Goal: Task Accomplishment & Management: Use online tool/utility

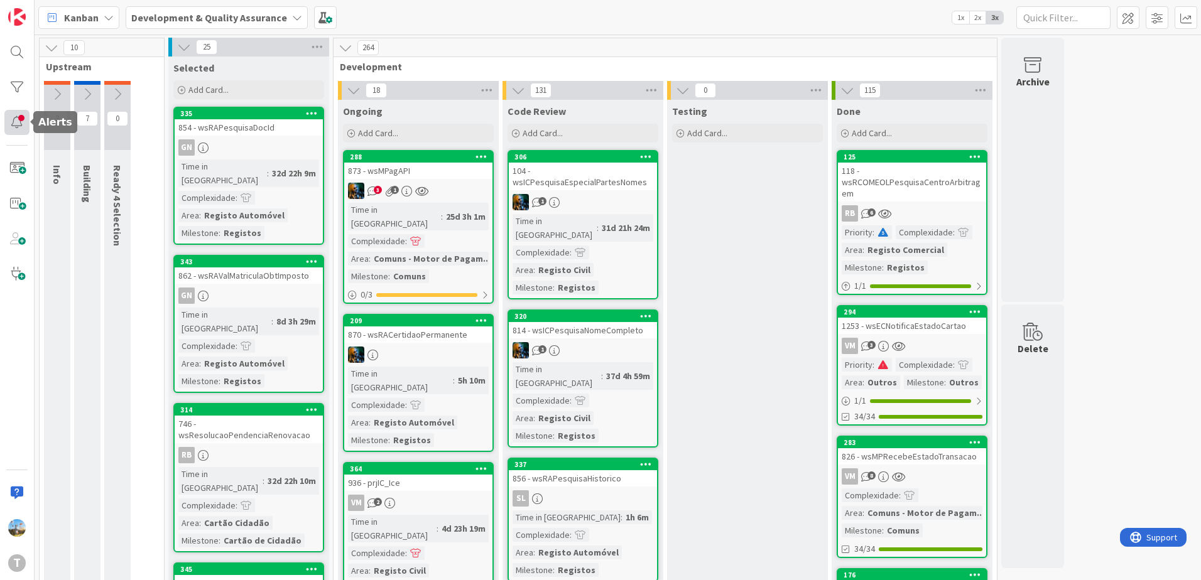
click at [24, 116] on div at bounding box center [16, 122] width 25 height 25
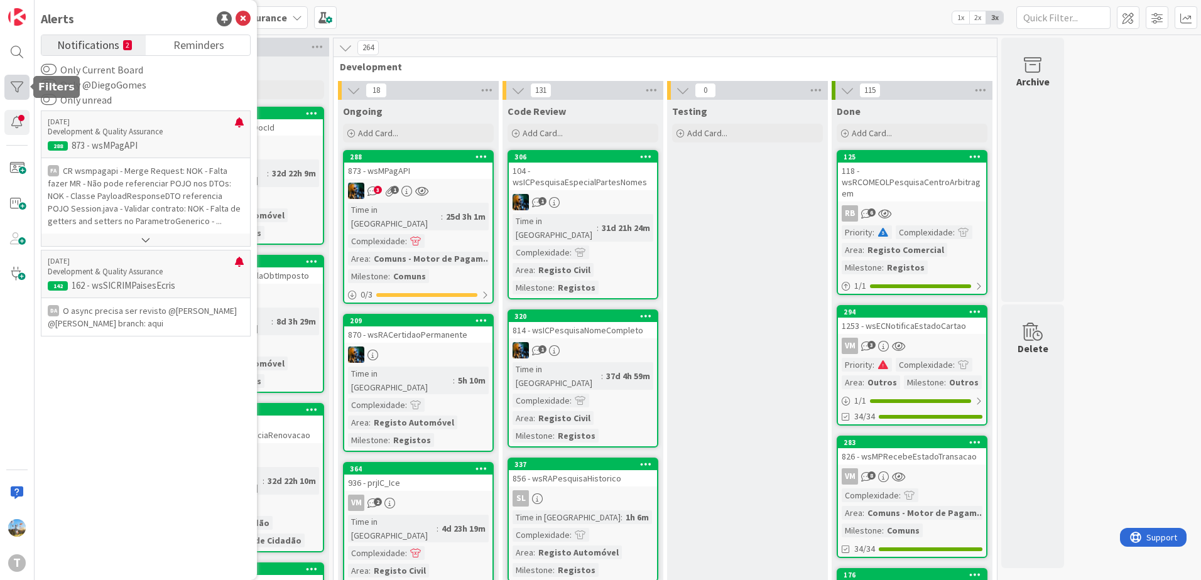
click at [9, 91] on div at bounding box center [16, 87] width 25 height 25
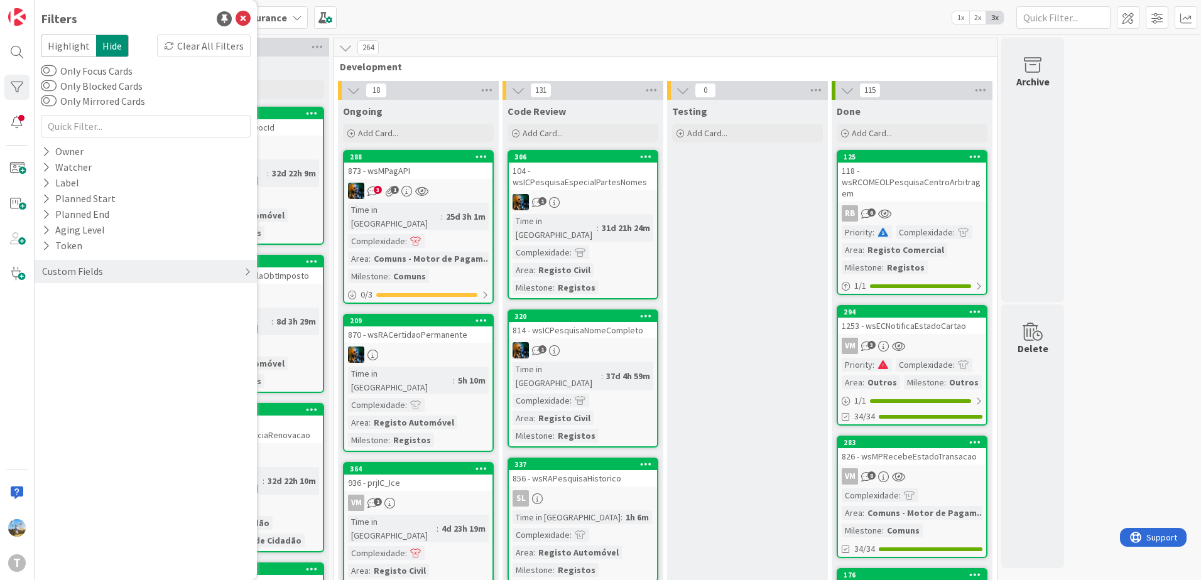
click at [92, 266] on div "Custom Fields" at bounding box center [72, 272] width 63 height 16
click at [121, 302] on div "Priority" at bounding box center [146, 298] width 222 height 16
click at [127, 320] on div "Critical High Medium Low None" at bounding box center [145, 349] width 203 height 82
click at [88, 318] on span "Critical" at bounding box center [82, 316] width 46 height 16
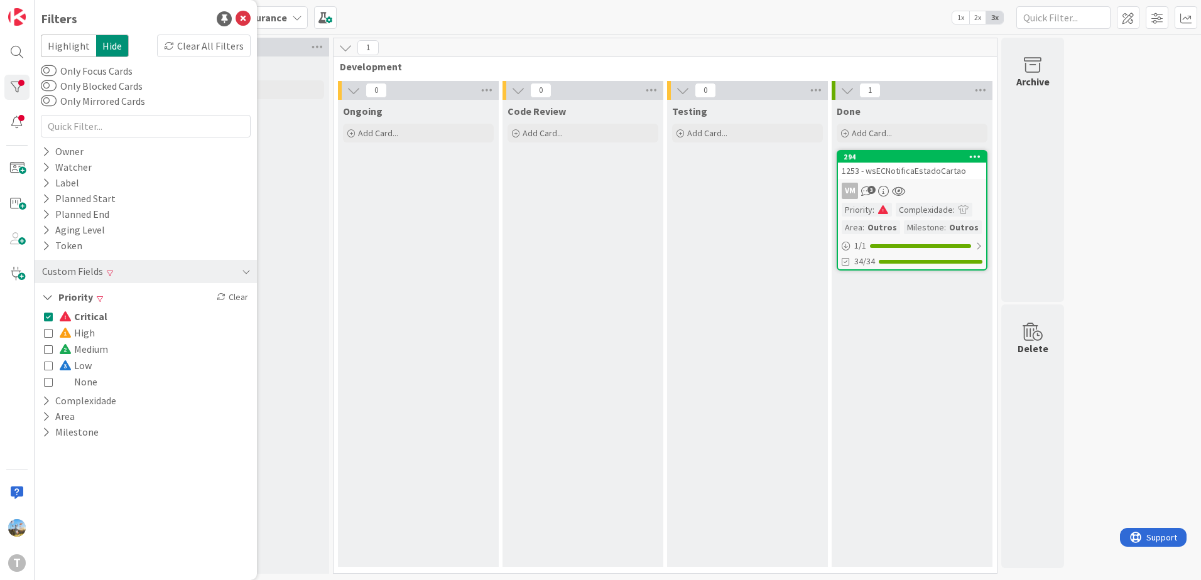
click at [866, 203] on div "Priority" at bounding box center [857, 210] width 31 height 14
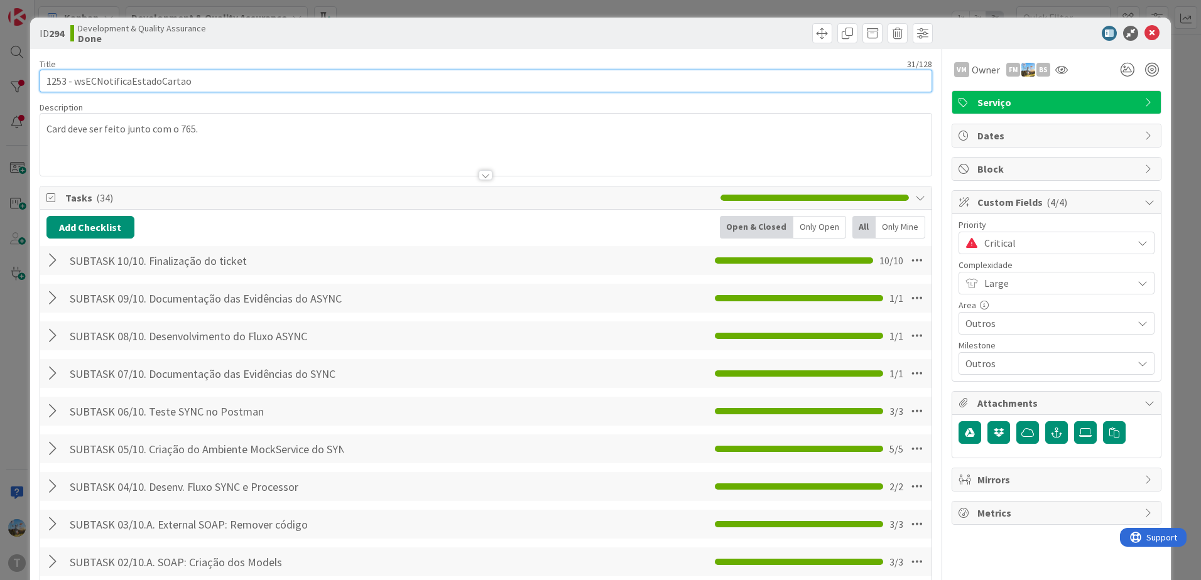
drag, startPoint x: 219, startPoint y: 84, endPoint x: 77, endPoint y: 78, distance: 142.0
click at [77, 78] on input "1253 - wsECNotificaEstadoCartao" at bounding box center [486, 81] width 892 height 23
